Goal: Navigation & Orientation: Find specific page/section

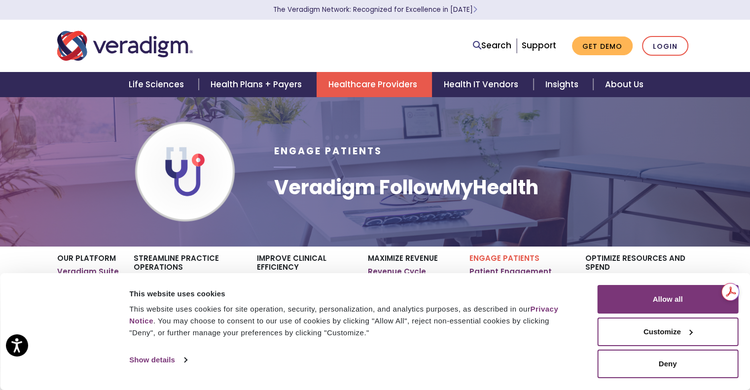
click at [394, 90] on link "Healthcare Providers" at bounding box center [373, 84] width 115 height 25
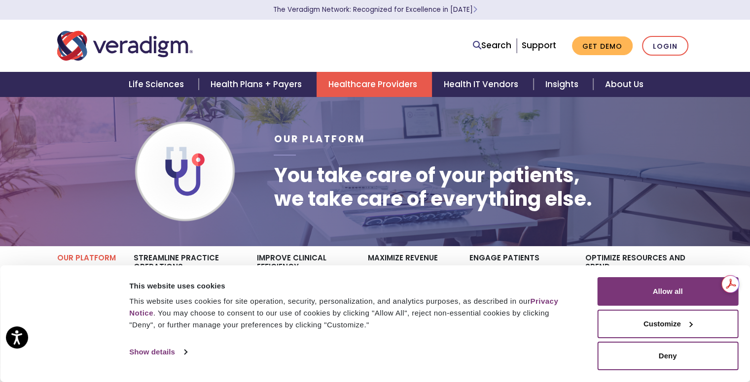
click at [725, 215] on div "Our Platform You take care of your patients, we take care of everything else." at bounding box center [375, 172] width 750 height 150
